Goal: Check status: Check status

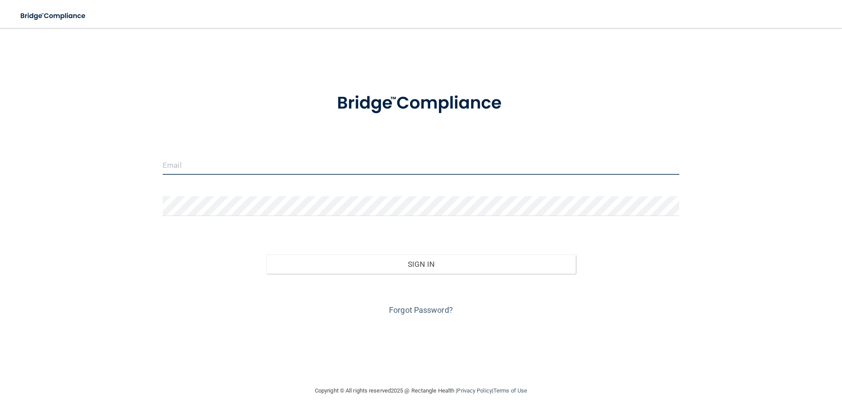
click at [201, 170] on input "email" at bounding box center [421, 165] width 516 height 20
type input "[EMAIL_ADDRESS][DOMAIN_NAME]"
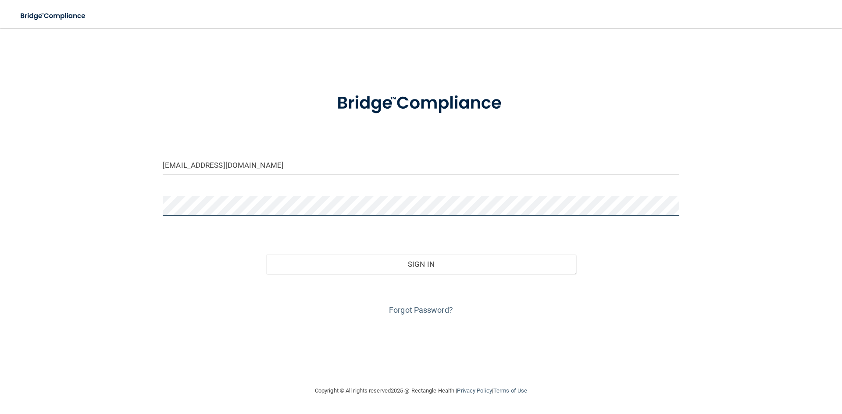
click at [266, 255] on button "Sign In" at bounding box center [421, 264] width 310 height 19
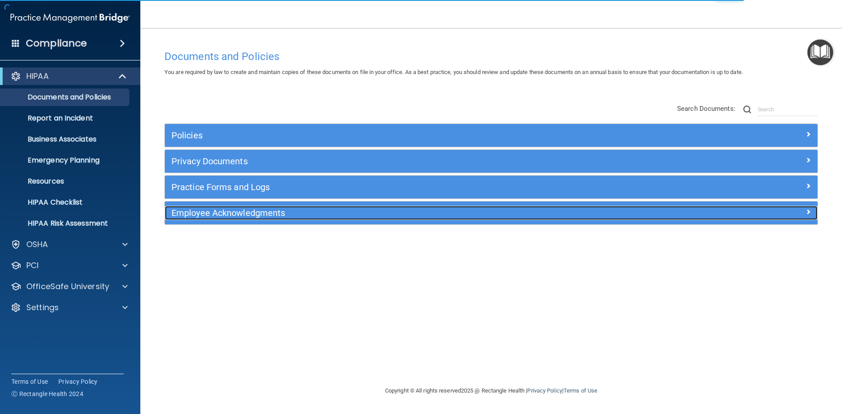
click at [209, 211] on h5 "Employee Acknowledgments" at bounding box center [409, 213] width 476 height 10
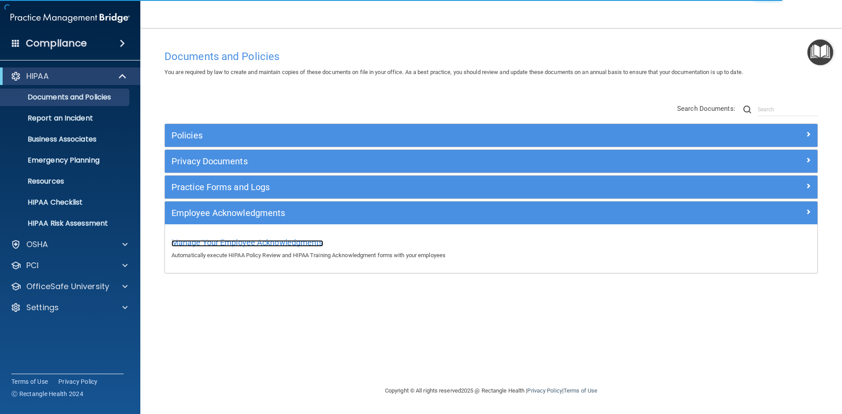
click at [219, 242] on span "Manage Your Employee Acknowledgments" at bounding box center [247, 242] width 152 height 9
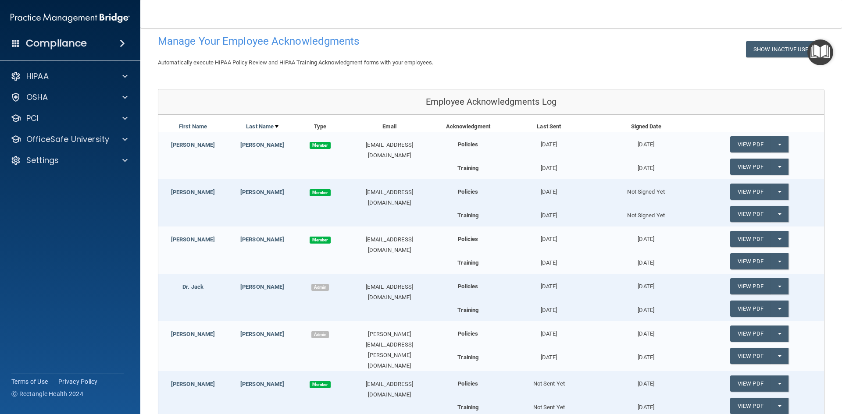
scroll to position [88, 0]
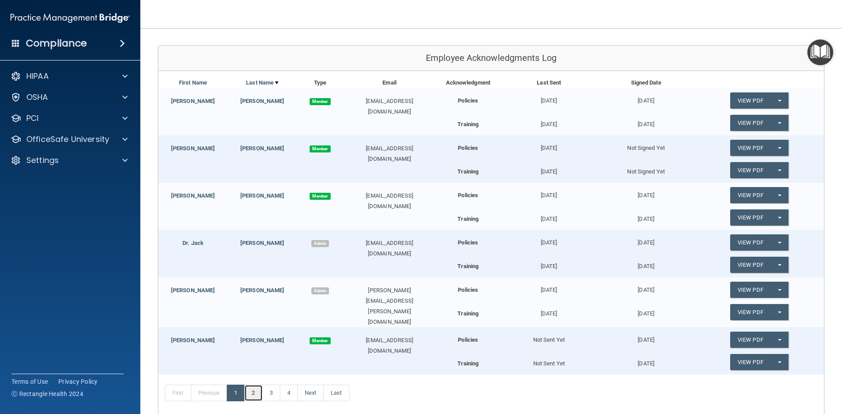
click at [253, 391] on link "2" at bounding box center [253, 393] width 18 height 17
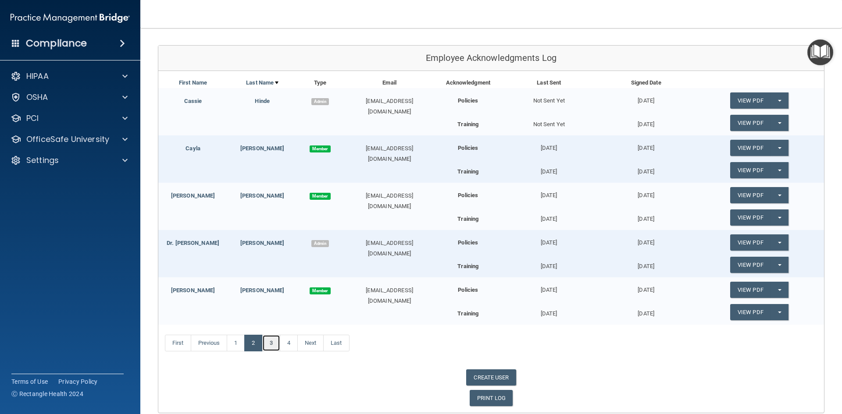
click at [274, 341] on link "3" at bounding box center [271, 343] width 18 height 17
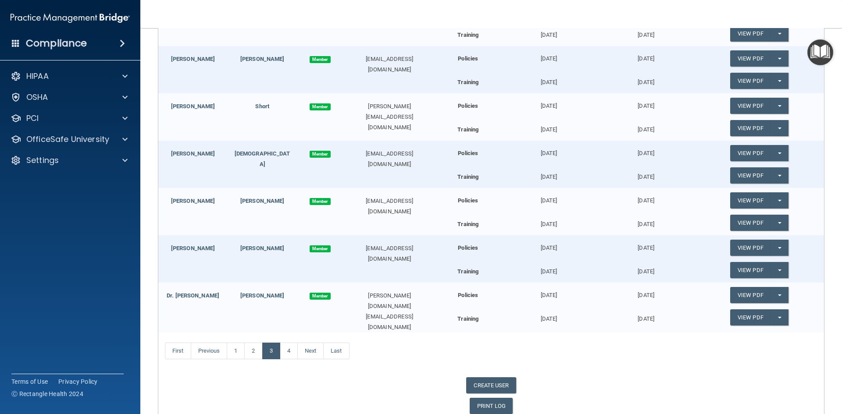
scroll to position [182, 0]
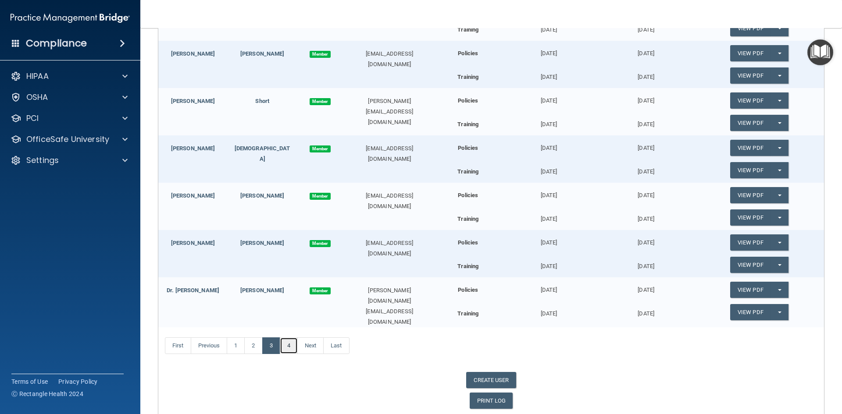
click at [292, 345] on link "4" at bounding box center [289, 346] width 18 height 17
